Goal: Transaction & Acquisition: Purchase product/service

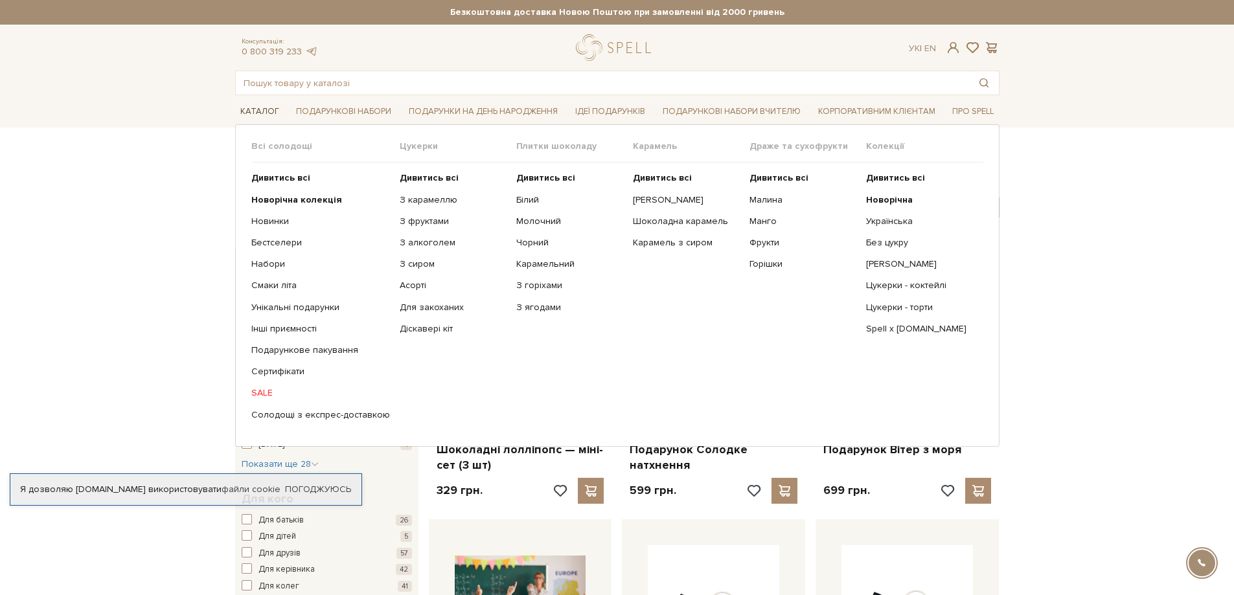
click at [260, 108] on link "Каталог" at bounding box center [259, 112] width 49 height 20
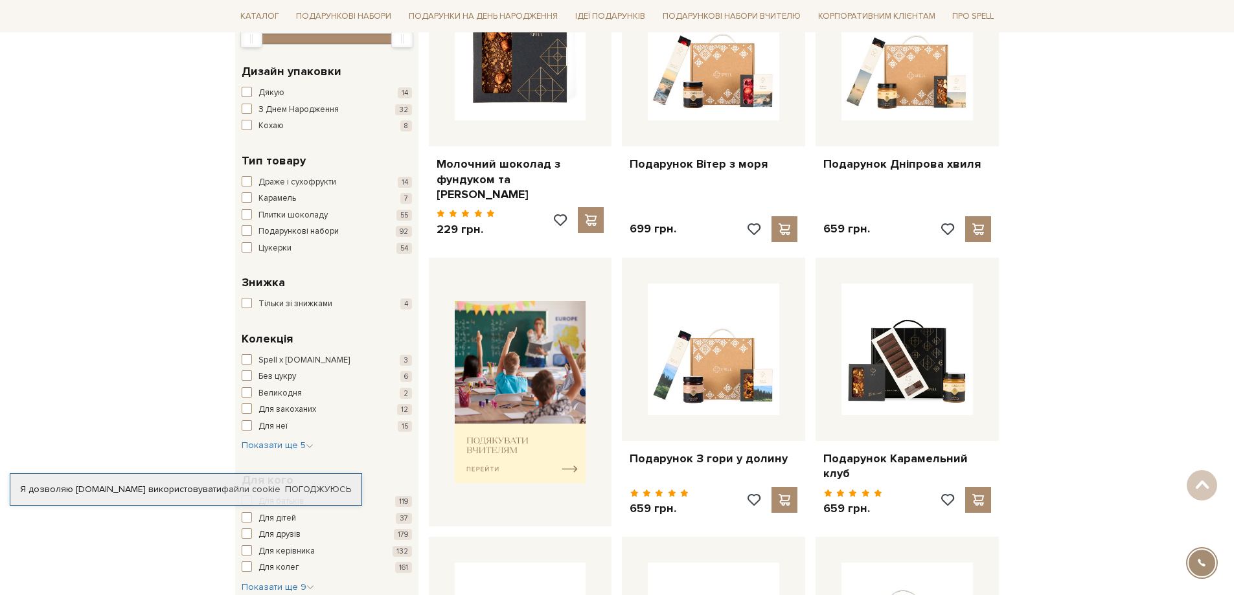
scroll to position [324, 0]
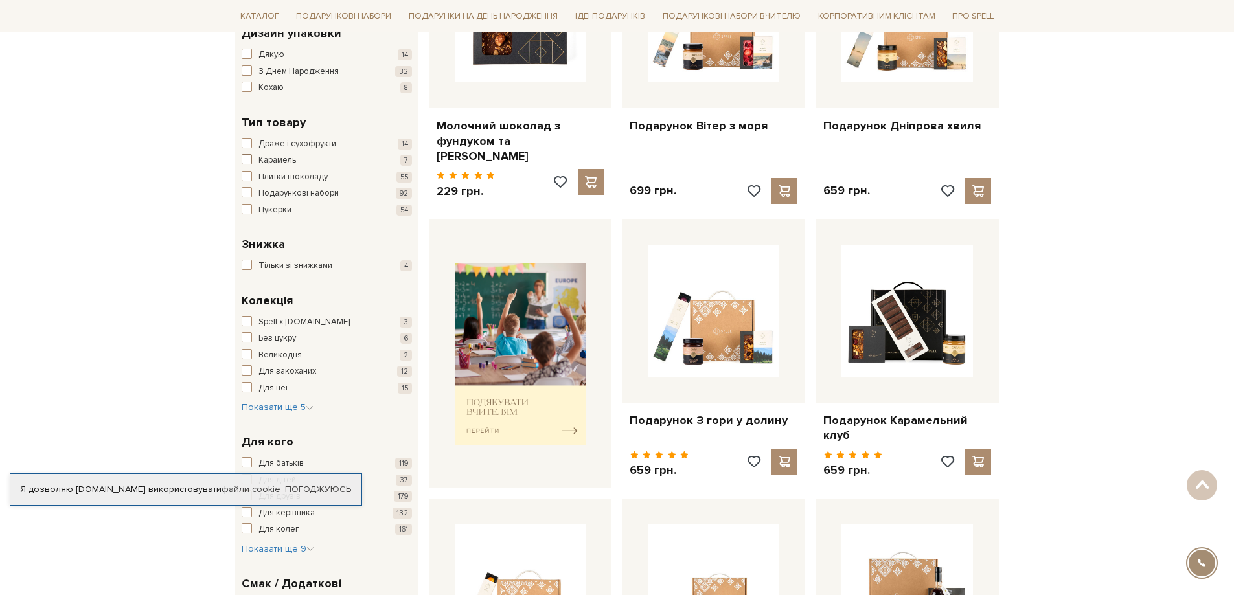
click at [255, 161] on button "Карамель 7" at bounding box center [327, 160] width 170 height 13
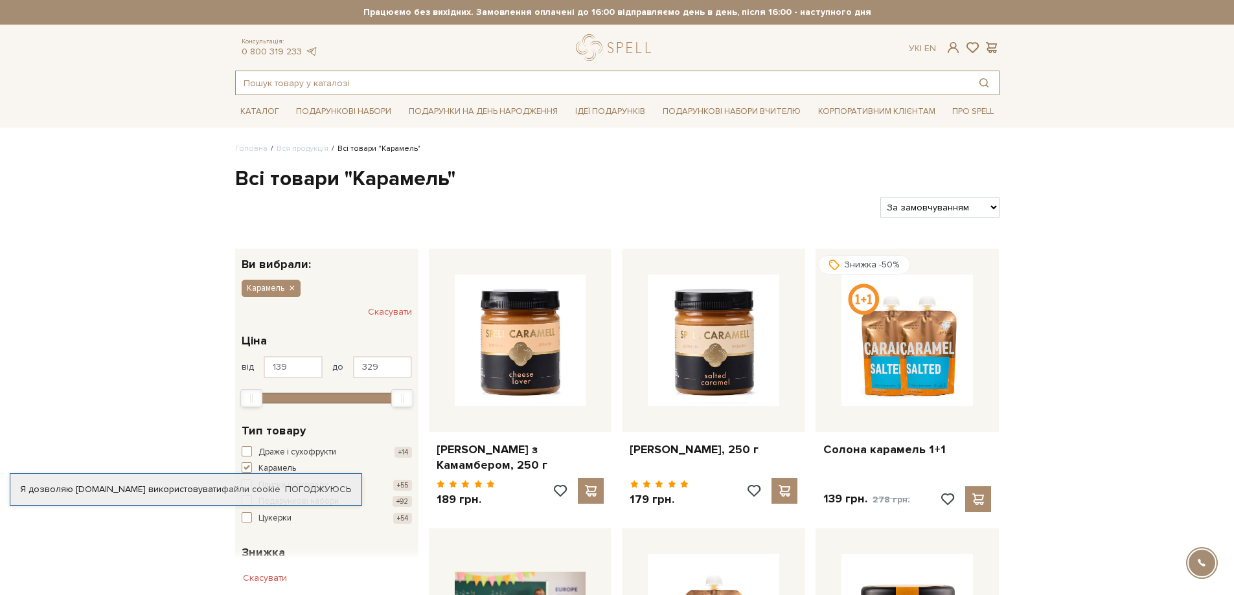
click at [406, 84] on input "text" at bounding box center [603, 82] width 734 height 23
paste input "паучі"
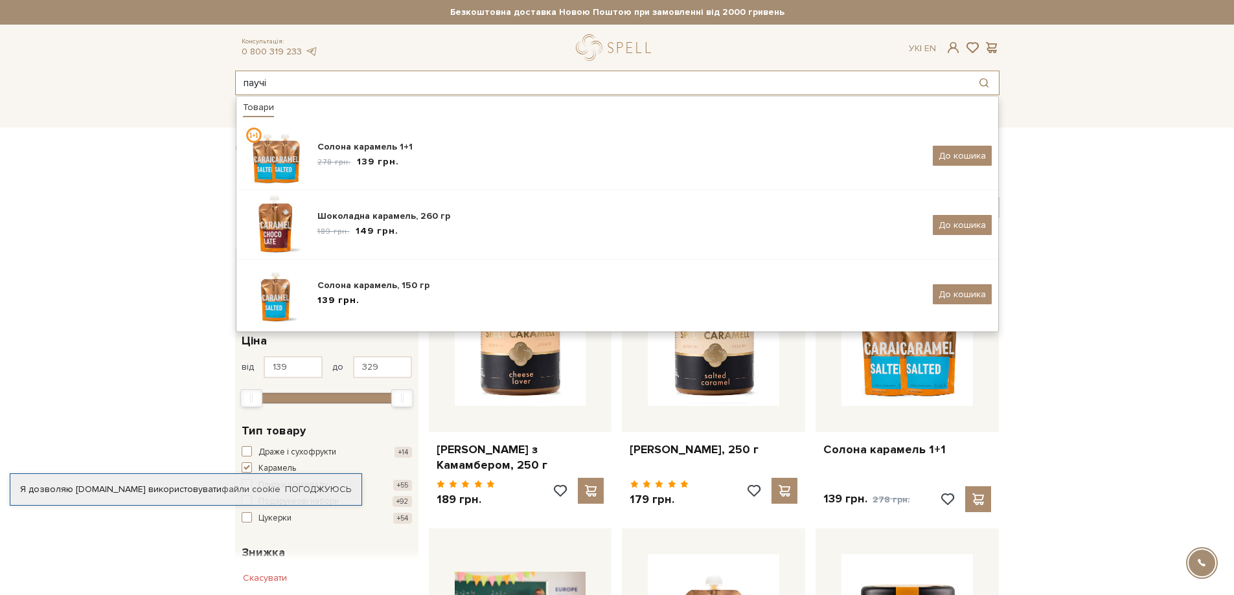
type input "паучі"
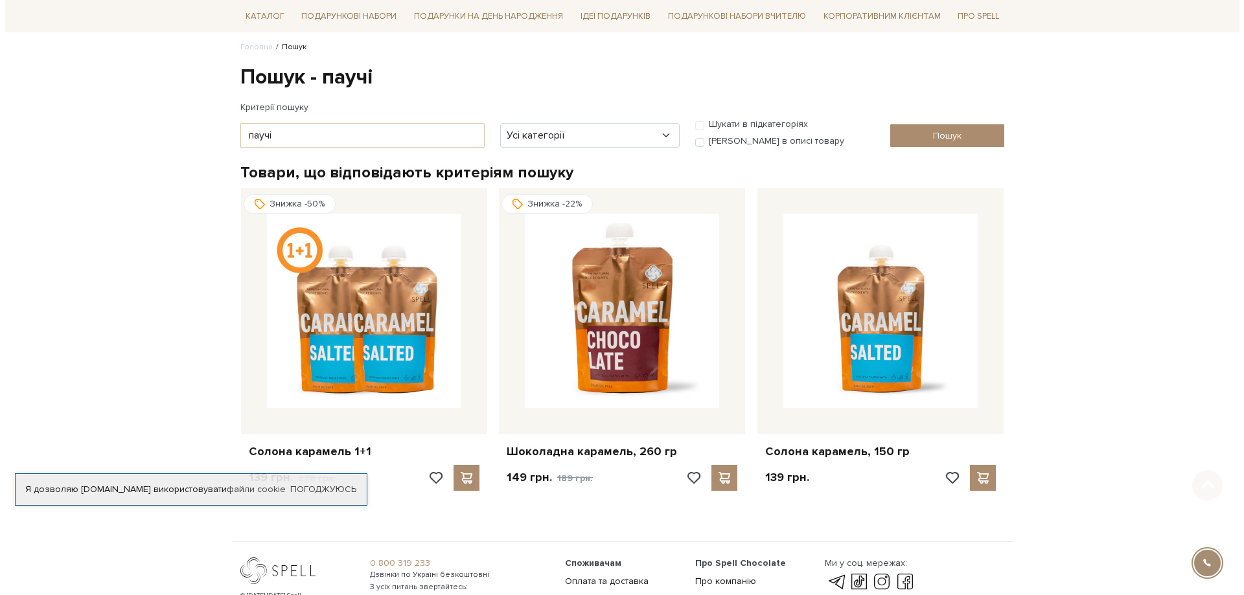
scroll to position [130, 0]
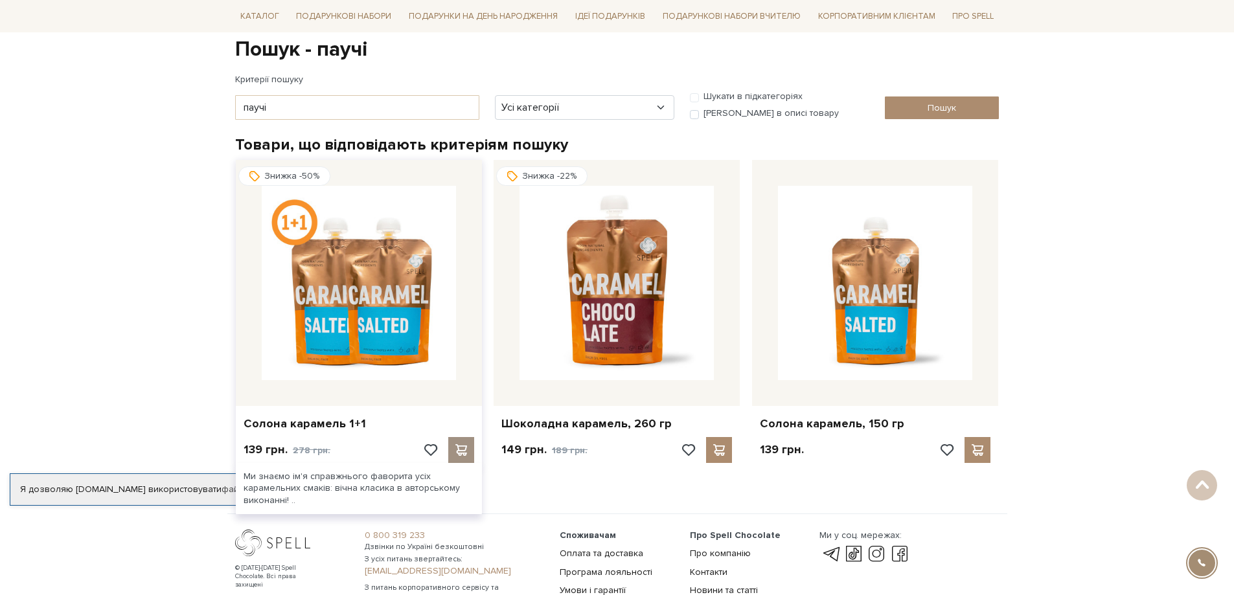
click at [465, 453] on span at bounding box center [461, 451] width 16 height 12
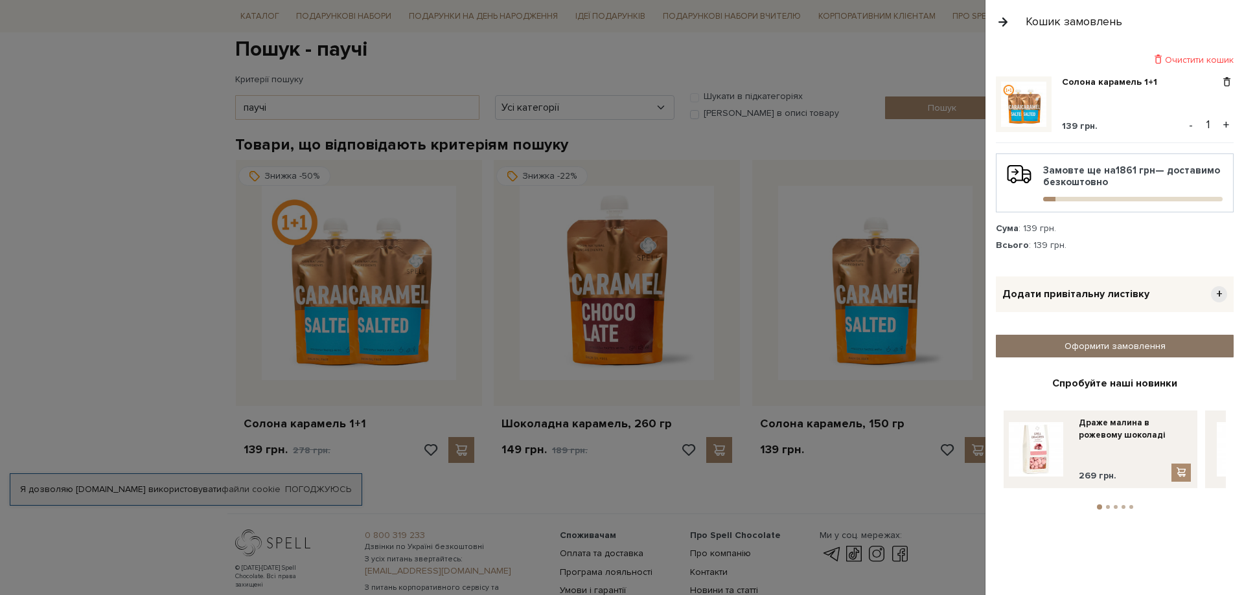
click at [1091, 346] on link "Оформити замовлення" at bounding box center [1115, 346] width 238 height 23
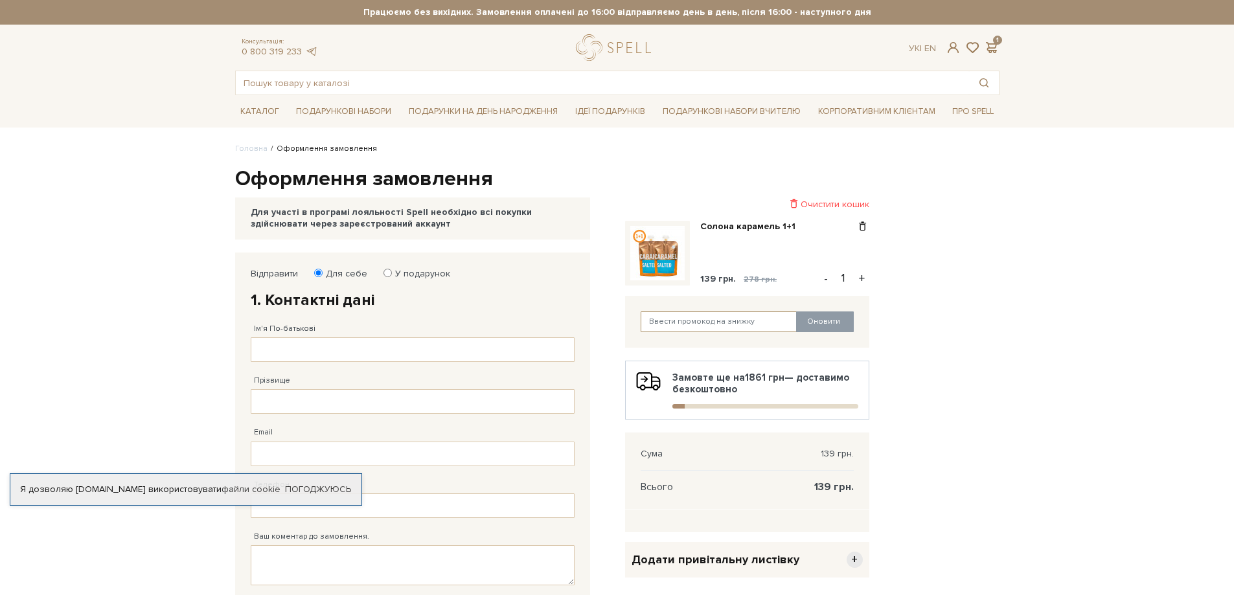
click at [717, 321] on input "text" at bounding box center [719, 322] width 157 height 21
type input "spellteam"
click at [809, 321] on button "Оновити" at bounding box center [825, 322] width 58 height 21
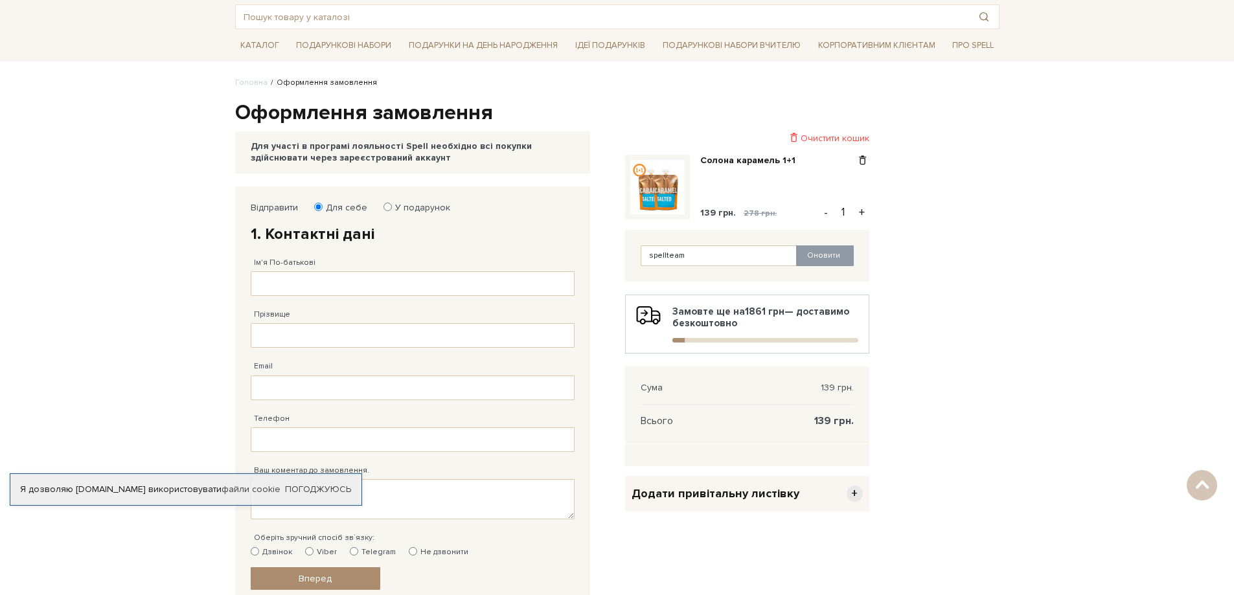
scroll to position [65, 0]
click at [861, 213] on button "+" at bounding box center [862, 213] width 15 height 19
type input "2"
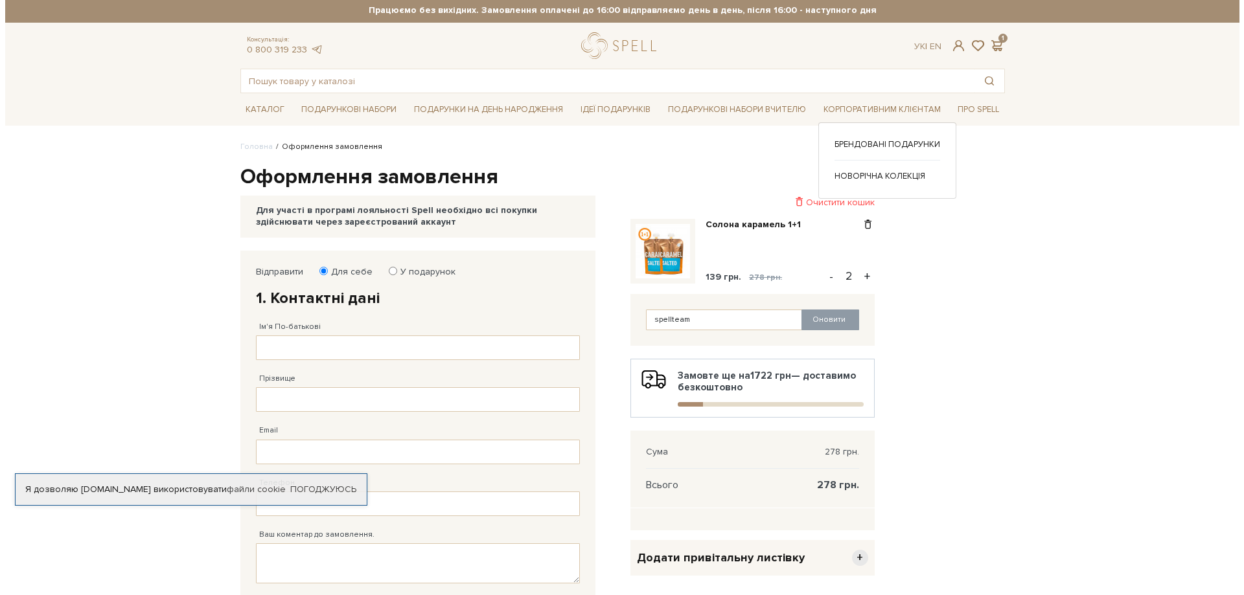
scroll to position [0, 0]
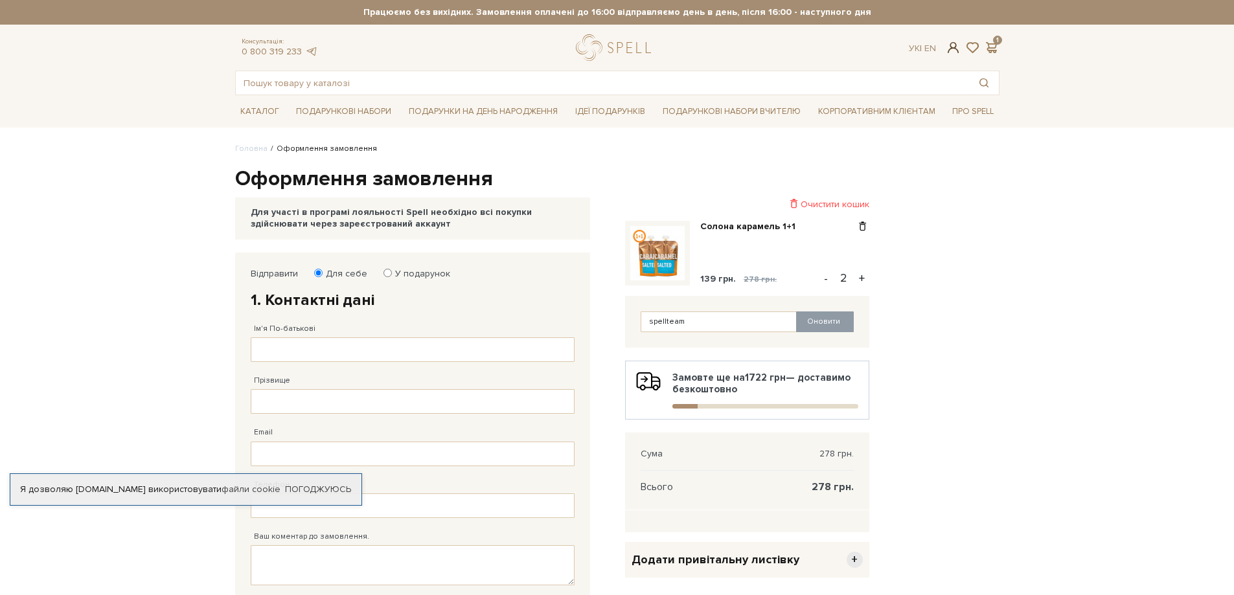
click at [950, 46] on span at bounding box center [953, 48] width 16 height 14
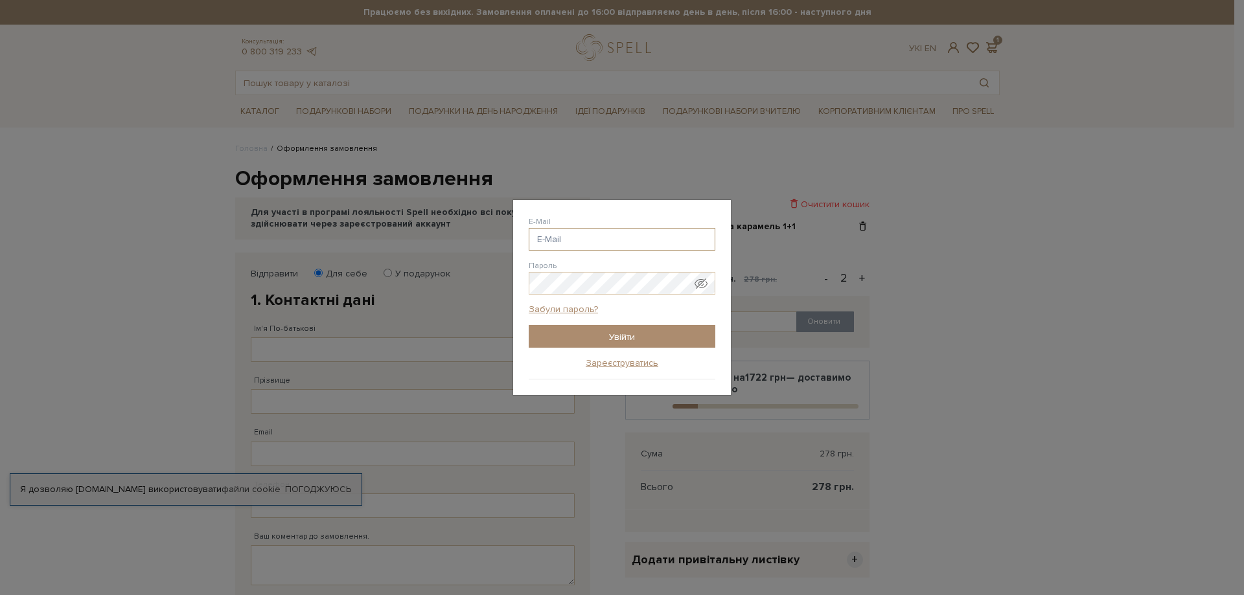
click at [581, 240] on input "E-Mail" at bounding box center [622, 239] width 187 height 23
type input "[EMAIL_ADDRESS][DOMAIN_NAME]"
click at [587, 334] on input "Увійти" at bounding box center [622, 336] width 187 height 23
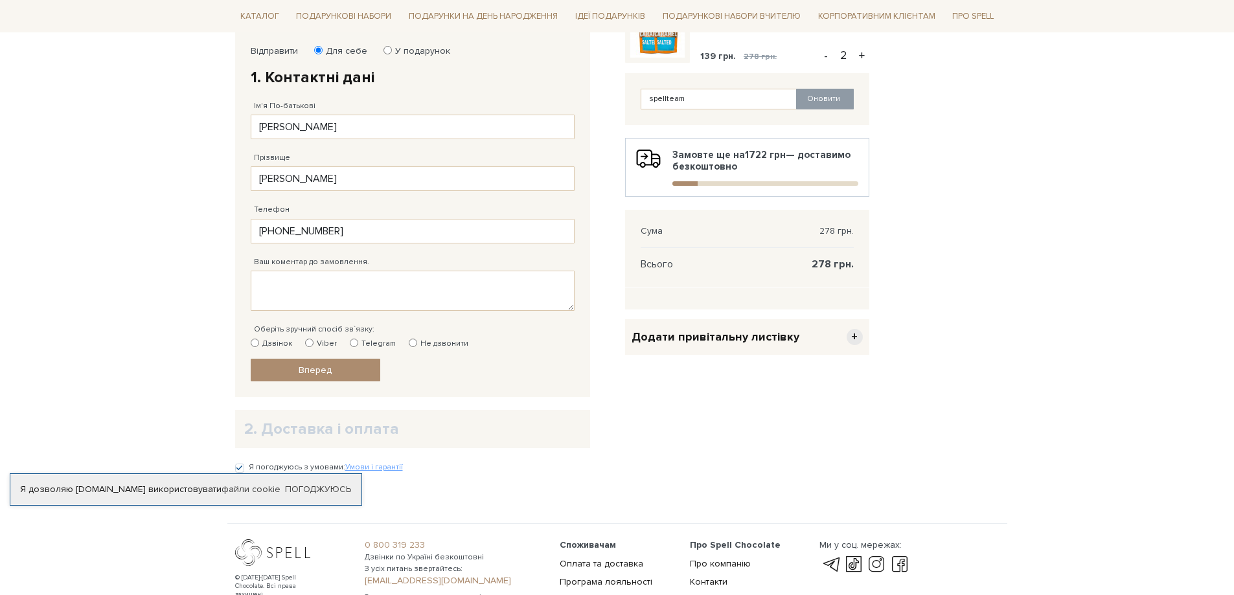
scroll to position [259, 0]
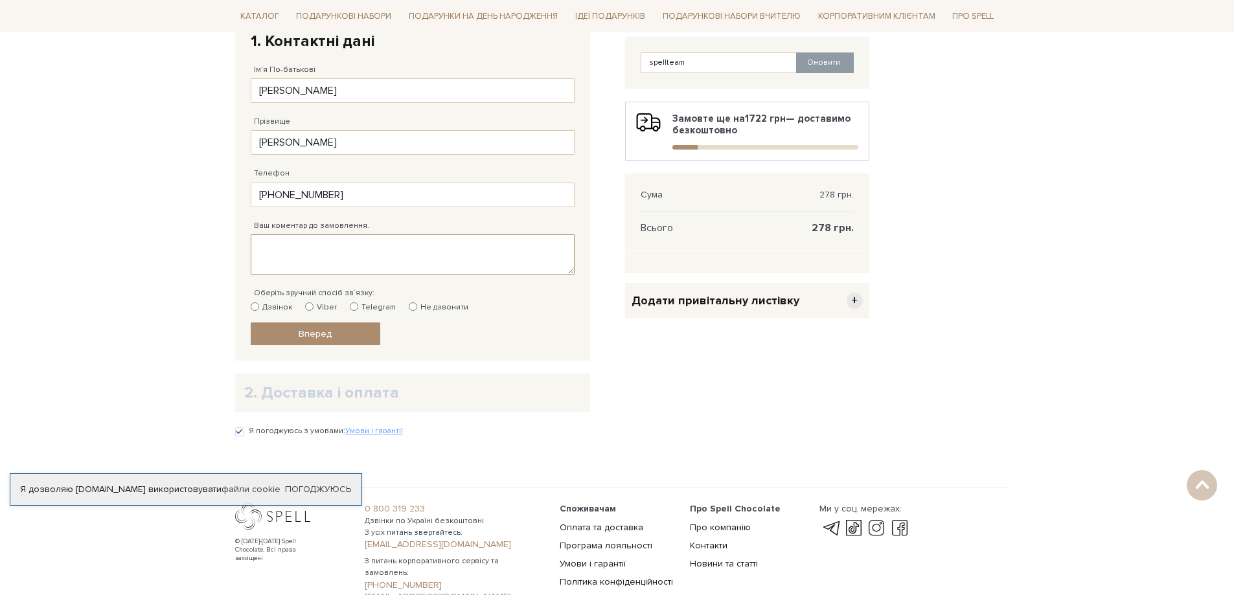
click at [271, 245] on textarea "Ваш коментар до замовлення." at bounding box center [413, 255] width 324 height 40
click at [693, 387] on div "Очистити кошик Солона карамель 1+1 139 грн. 278 грн. - 2 + spellteam Оновити За…" at bounding box center [748, 218] width 260 height 449
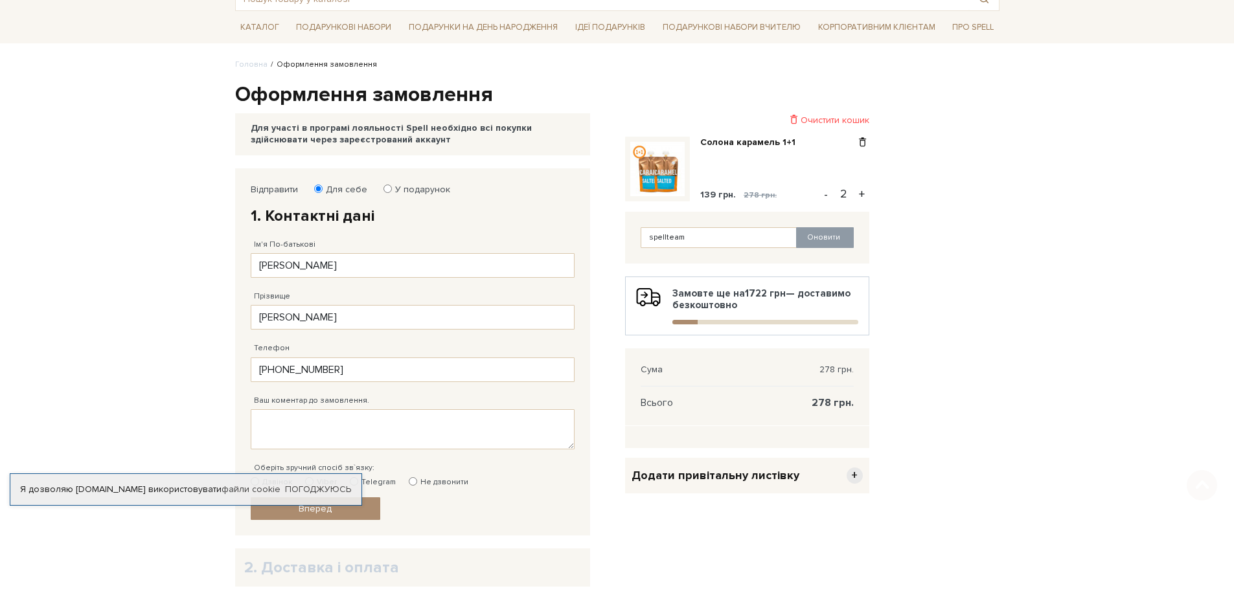
scroll to position [244, 0]
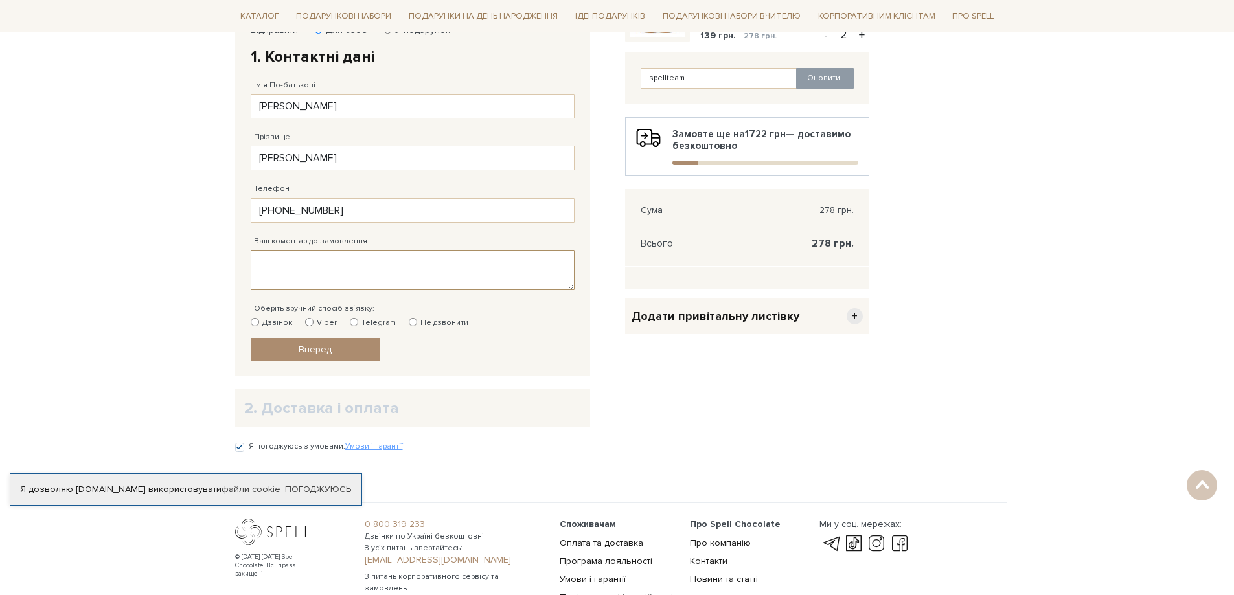
click at [385, 277] on textarea "Ваш коментар до замовлення." at bounding box center [413, 270] width 324 height 40
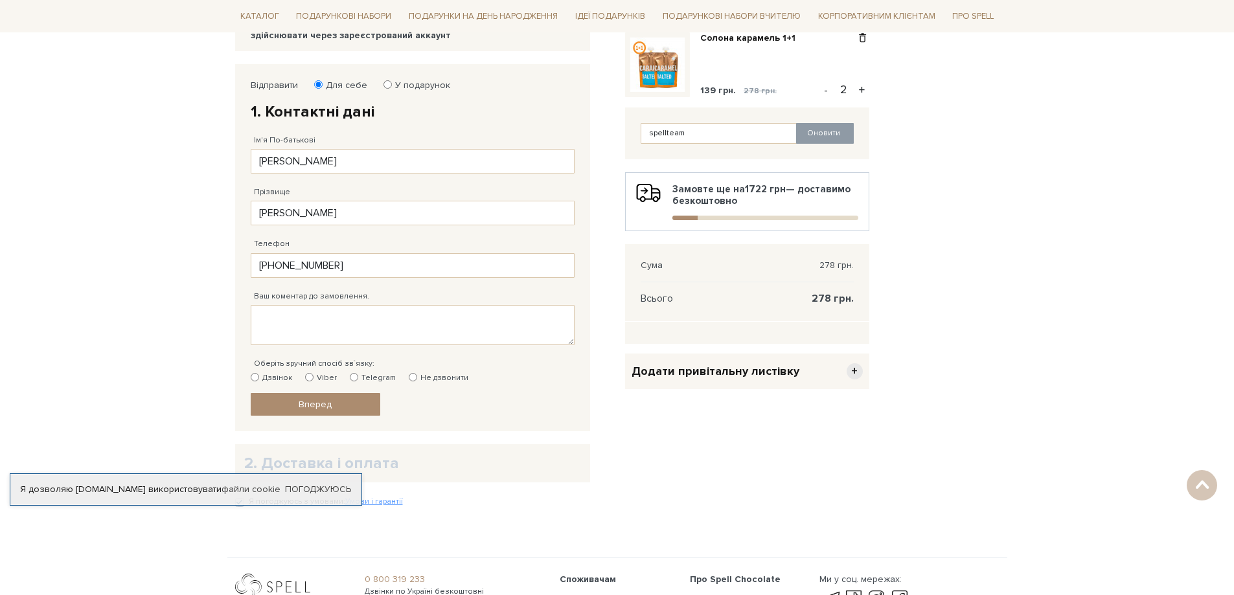
scroll to position [0, 0]
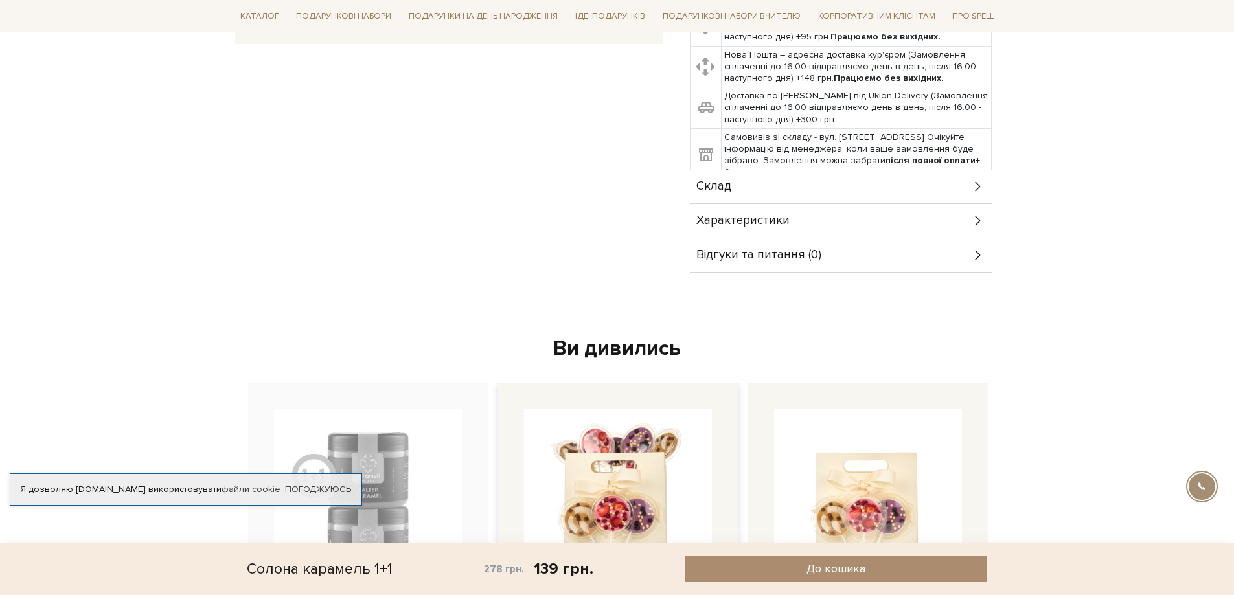
scroll to position [583, 0]
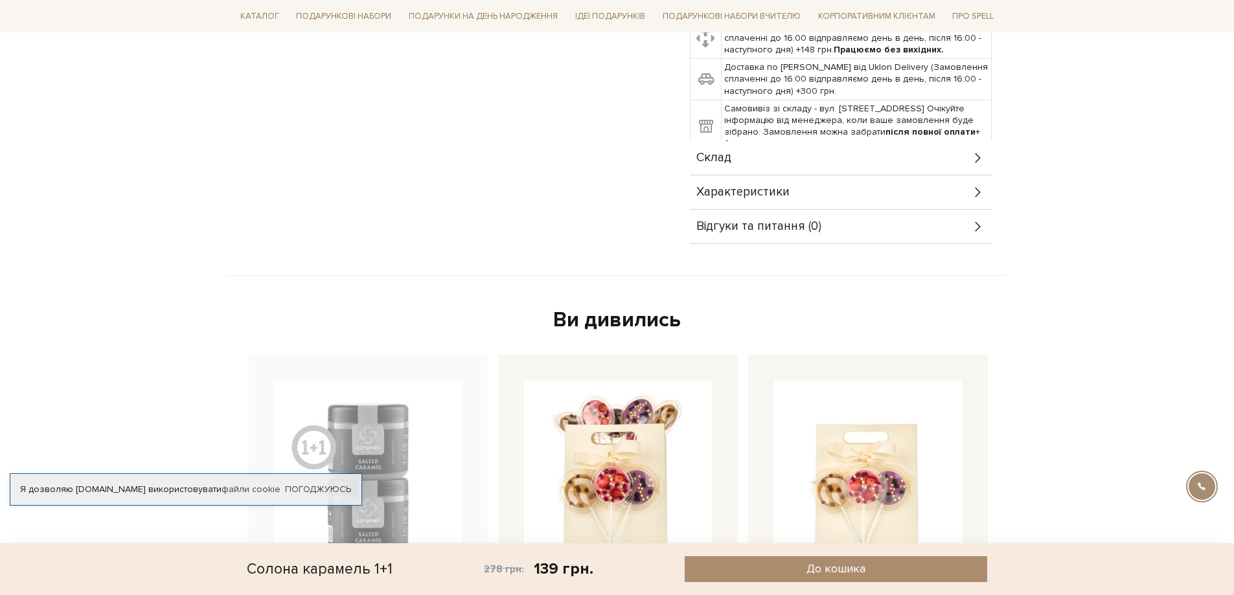
click at [745, 186] on div "Характеристики" at bounding box center [841, 193] width 302 height 34
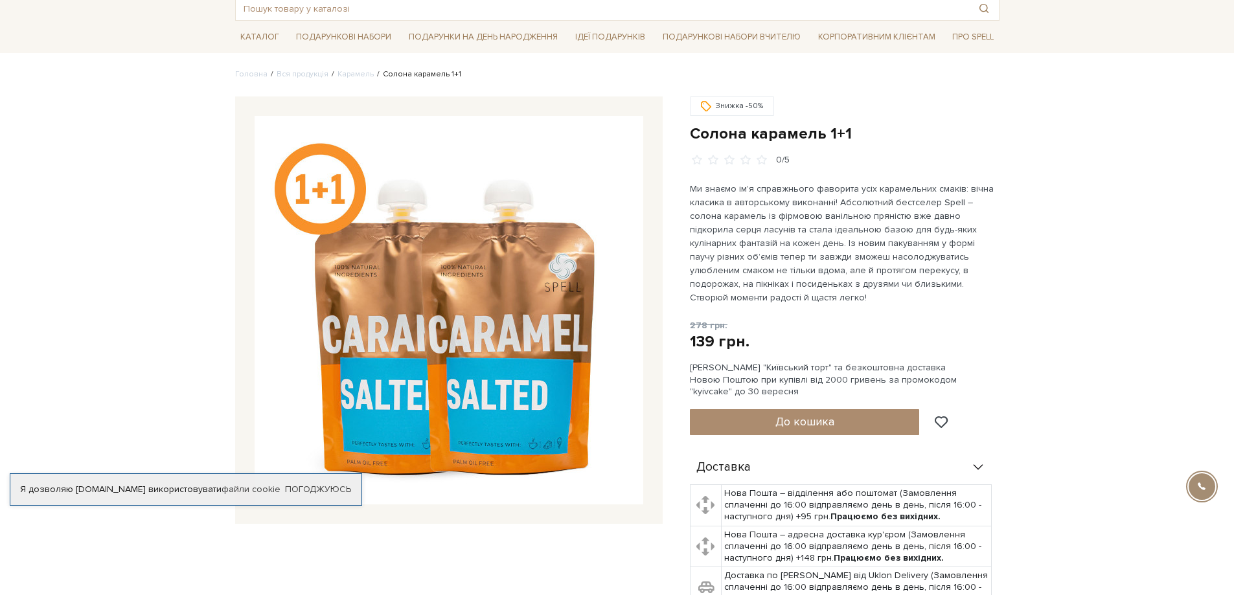
scroll to position [65, 0]
